Goal: Task Accomplishment & Management: Complete application form

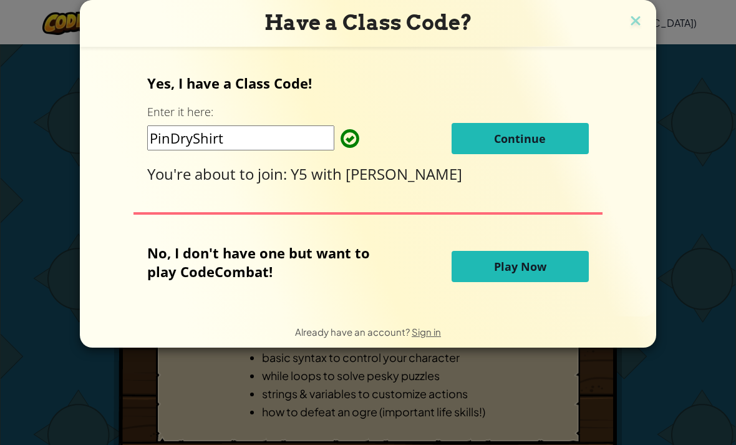
click at [570, 144] on button "Continue" at bounding box center [520, 138] width 137 height 31
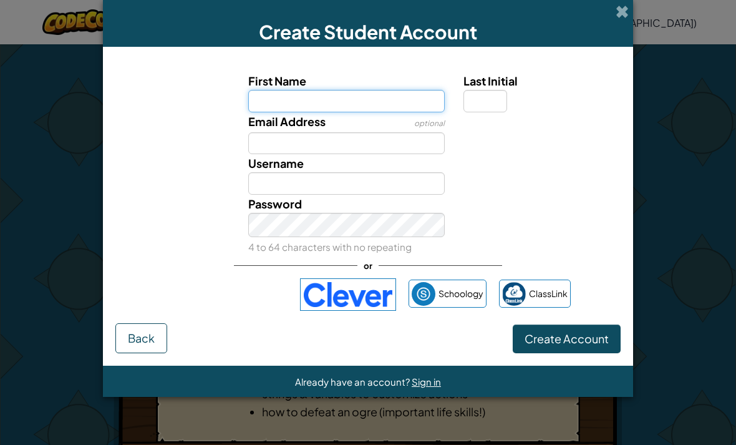
click at [409, 95] on input "First Name" at bounding box center [346, 101] width 197 height 22
type input "Bazz"
click at [492, 110] on input "Last Initial" at bounding box center [486, 101] width 44 height 22
type input "Bazz"
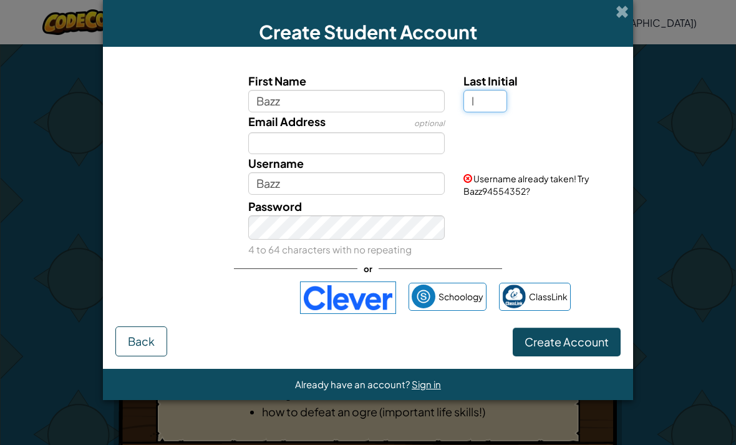
type input "l"
click at [403, 139] on input "Email Address" at bounding box center [346, 143] width 197 height 22
type input "BazzL"
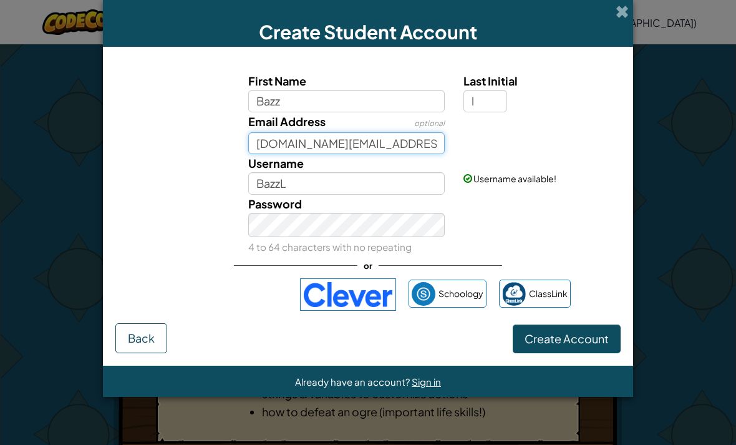
type input "18bazz.lincoln@dulwich-seoul.kr"
click at [567, 351] on button "Create Account" at bounding box center [567, 339] width 108 height 29
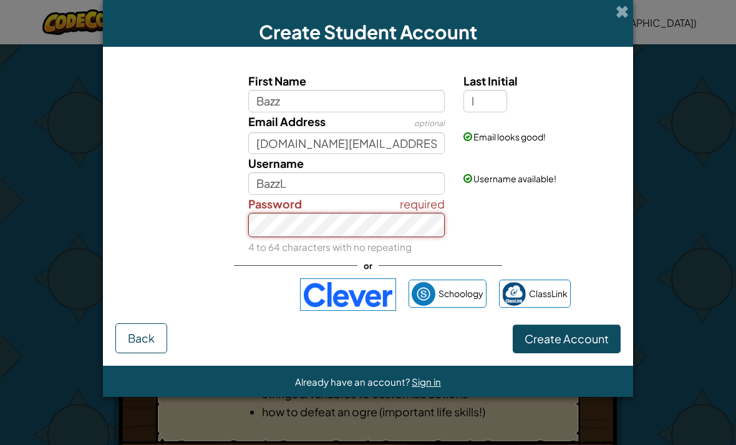
click at [567, 351] on button "Create Account" at bounding box center [567, 339] width 108 height 29
